Goal: Transaction & Acquisition: Book appointment/travel/reservation

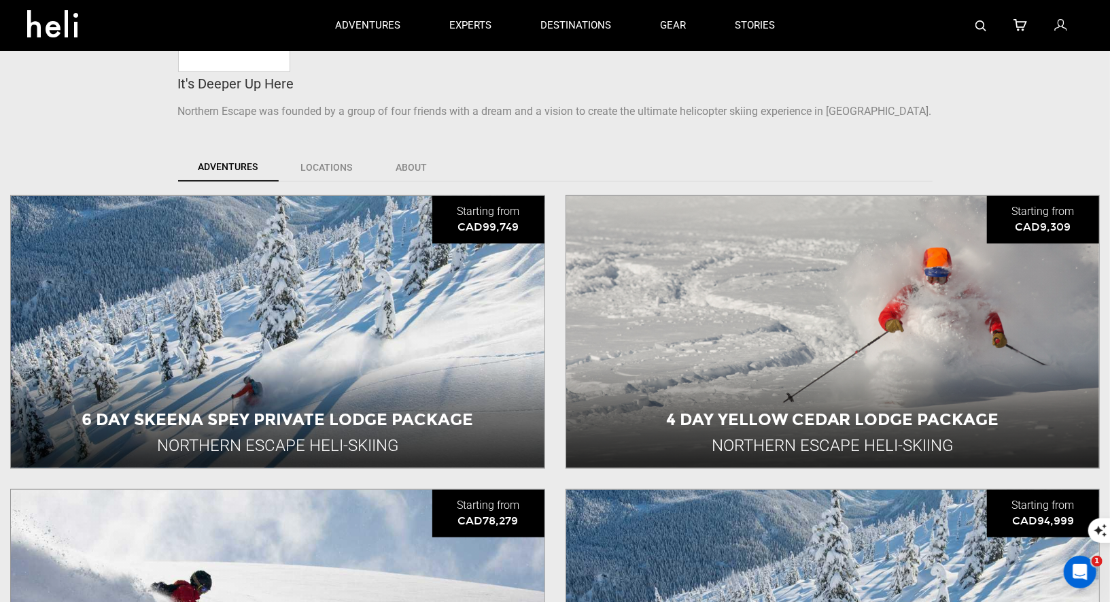
click at [982, 27] on img at bounding box center [980, 25] width 11 height 11
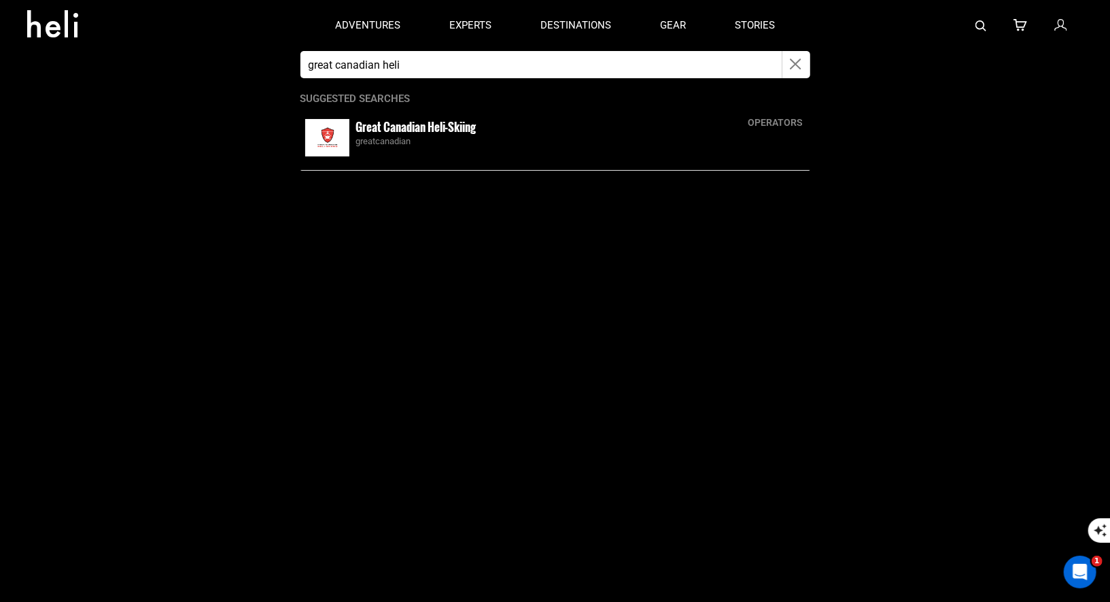
type input "great canadian heli"
click at [350, 137] on div "Great Canadian Heli-Skiing greatcanadian" at bounding box center [555, 138] width 510 height 44
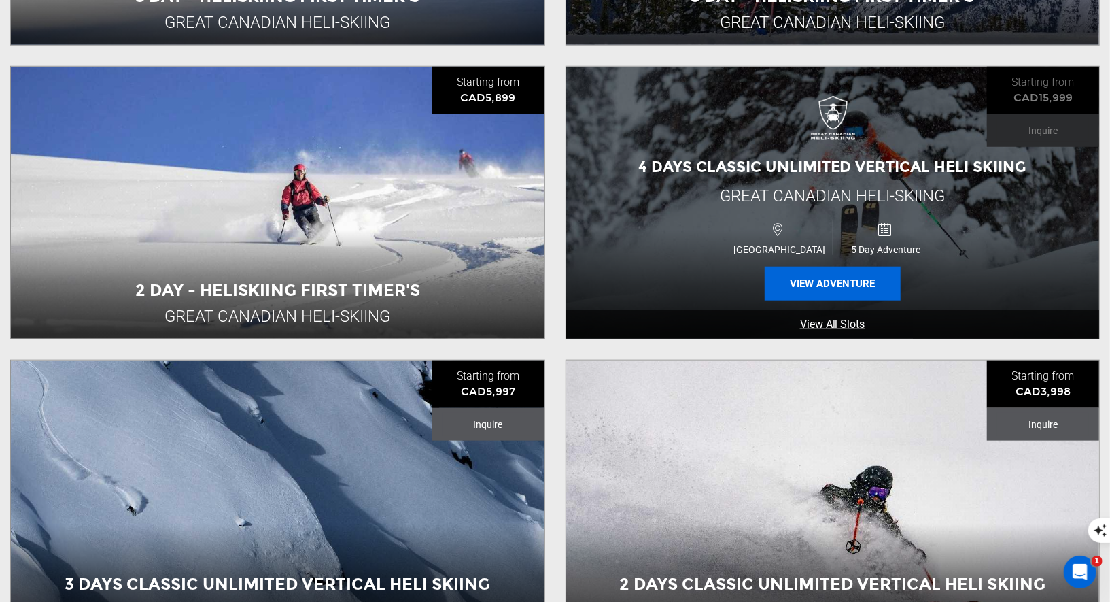
scroll to position [744, 0]
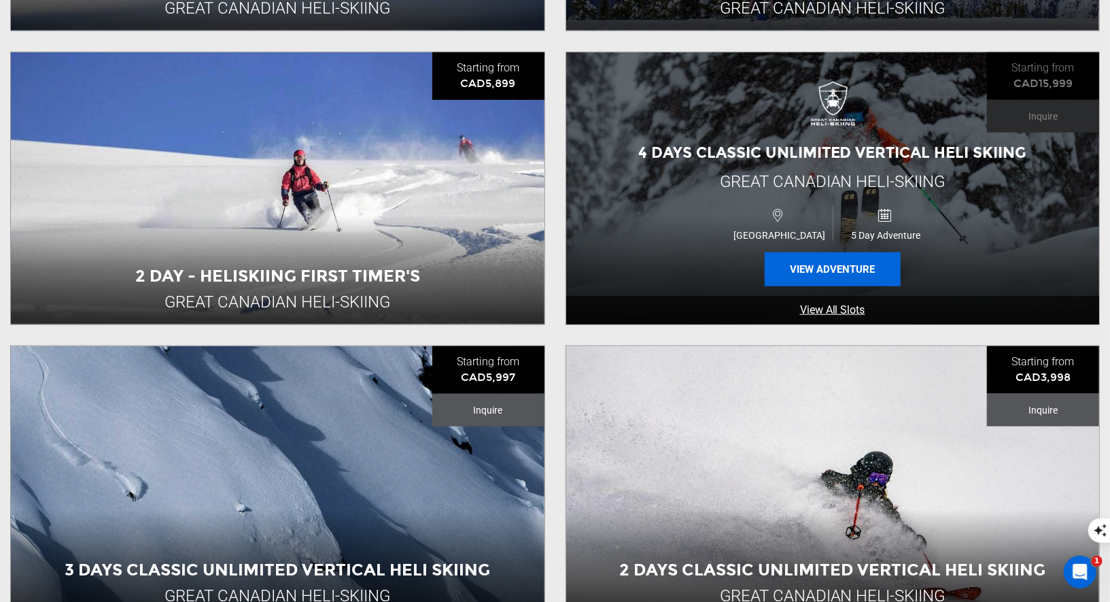
click at [834, 259] on button "View Adventure" at bounding box center [833, 269] width 136 height 34
